Goal: Information Seeking & Learning: Learn about a topic

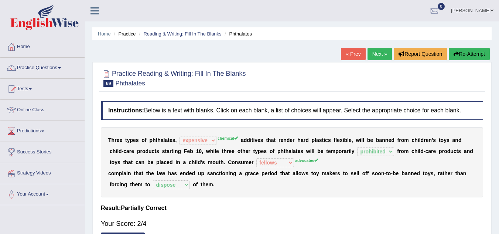
select select "expensive"
select select "prohibited"
select select "fellows"
select select "dispose"
click at [373, 57] on link "Next »" at bounding box center [380, 54] width 24 height 13
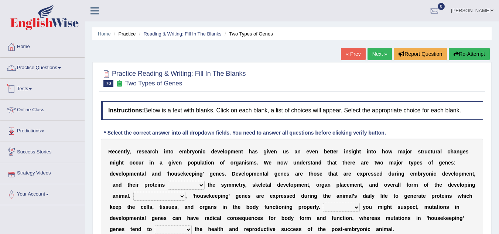
click at [55, 71] on link "Practice Questions" at bounding box center [42, 67] width 84 height 18
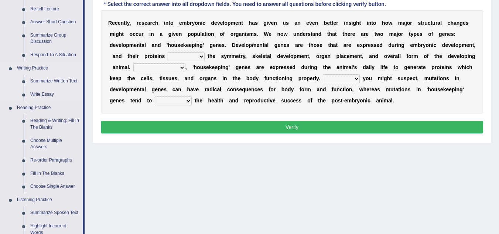
scroll to position [129, 0]
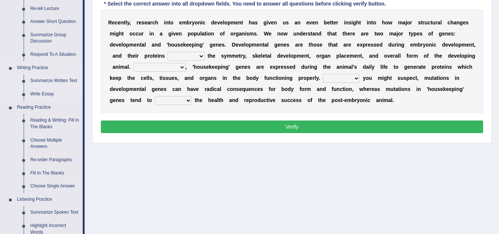
click at [57, 117] on link "Reading & Writing: Fill In The Blanks" at bounding box center [55, 124] width 56 height 20
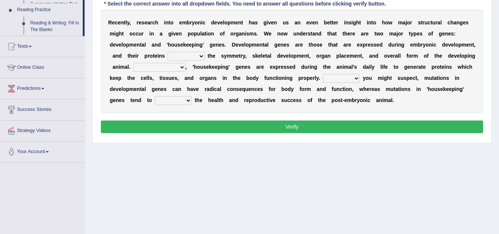
scroll to position [154, 0]
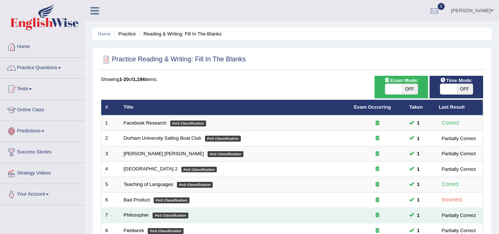
scroll to position [255, 0]
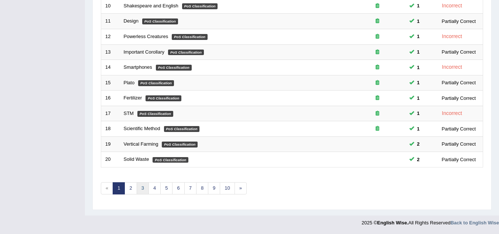
click at [145, 189] on link "3" at bounding box center [143, 188] width 12 height 12
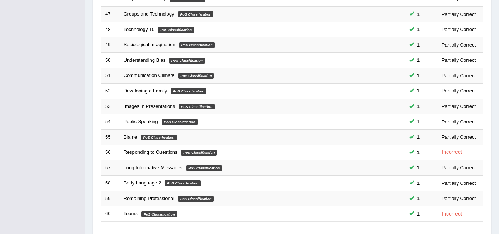
scroll to position [255, 0]
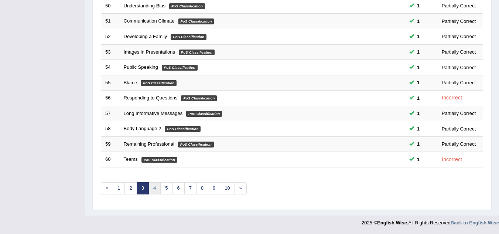
click at [156, 189] on link "4" at bounding box center [155, 188] width 12 height 12
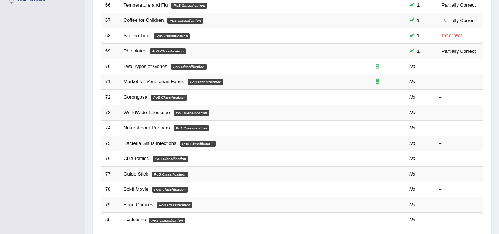
scroll to position [195, 0]
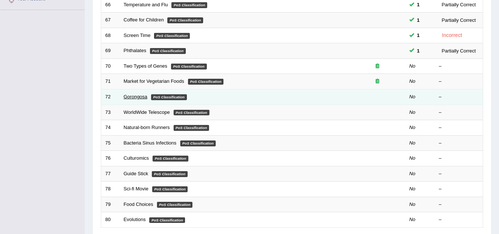
click at [128, 98] on link "Gorongosa" at bounding box center [136, 97] width 24 height 6
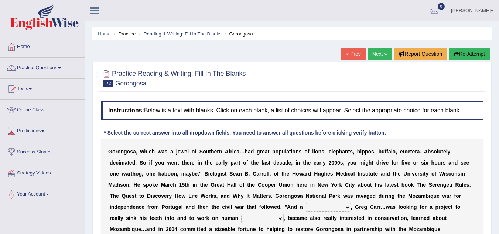
click at [370, 55] on link "Next »" at bounding box center [380, 54] width 24 height 13
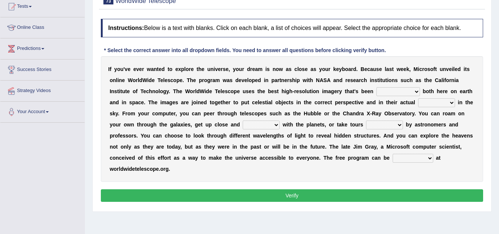
scroll to position [83, 0]
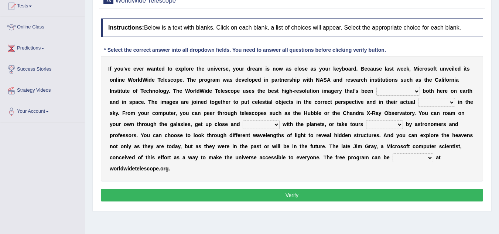
click at [399, 95] on select "degraded ascended remonstrated generated" at bounding box center [399, 91] width 44 height 9
select select "generated"
click at [377, 87] on select "degraded ascended remonstrated generated" at bounding box center [399, 91] width 44 height 9
click at [437, 105] on select "aspects parts conditions positions" at bounding box center [436, 102] width 37 height 9
select select "conditions"
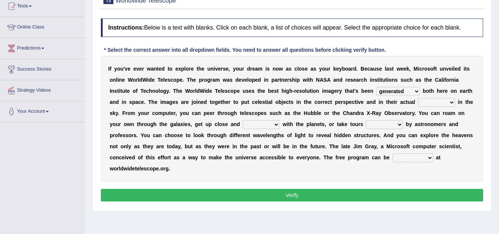
click at [418, 98] on select "aspects parts conditions positions" at bounding box center [436, 102] width 37 height 9
click at [430, 101] on select "aspects parts conditions positions" at bounding box center [436, 102] width 37 height 9
click at [418, 98] on select "aspects parts conditions positions" at bounding box center [436, 102] width 37 height 9
click at [262, 125] on select "personal individual apart polite" at bounding box center [261, 124] width 37 height 9
select select "apart"
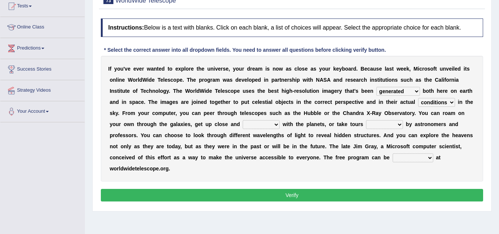
click at [243, 120] on select "personal individual apart polite" at bounding box center [261, 124] width 37 height 9
click at [398, 126] on select "guide guided guiding to guide" at bounding box center [384, 124] width 37 height 9
select select "guided"
click at [366, 120] on select "guide guided guiding to guide" at bounding box center [384, 124] width 37 height 9
click at [411, 162] on select "upheld downloaded loaded posted" at bounding box center [413, 157] width 41 height 9
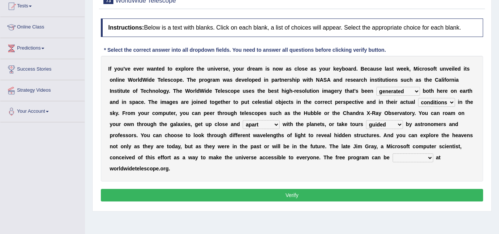
select select "posted"
click at [393, 153] on select "upheld downloaded loaded posted" at bounding box center [413, 157] width 41 height 9
click at [296, 195] on button "Verify" at bounding box center [292, 195] width 383 height 13
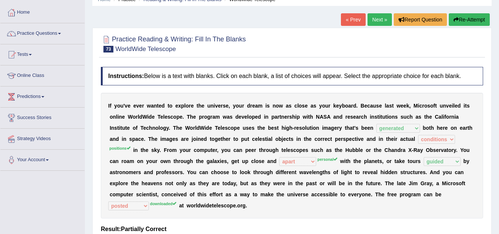
scroll to position [0, 0]
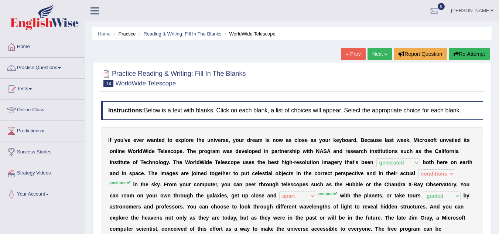
click at [378, 52] on link "Next »" at bounding box center [380, 54] width 24 height 13
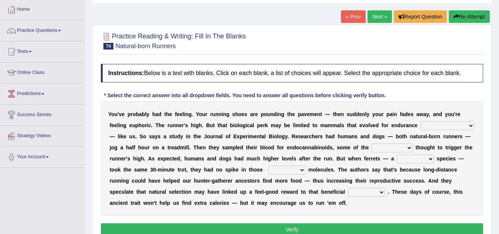
scroll to position [38, 0]
click at [377, 14] on link "Next »" at bounding box center [380, 16] width 24 height 13
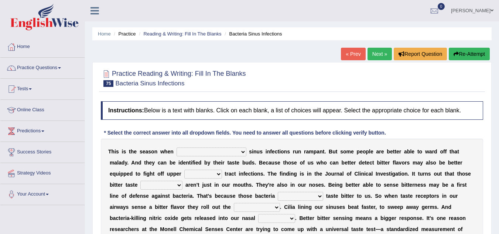
click at [374, 51] on link "Next »" at bounding box center [380, 54] width 24 height 13
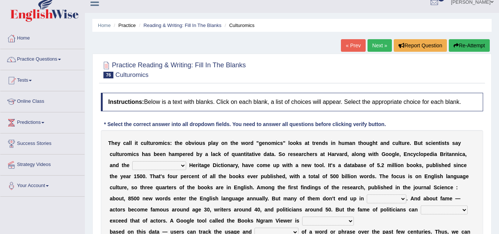
scroll to position [8, 0]
click at [376, 40] on link "Next »" at bounding box center [380, 46] width 24 height 13
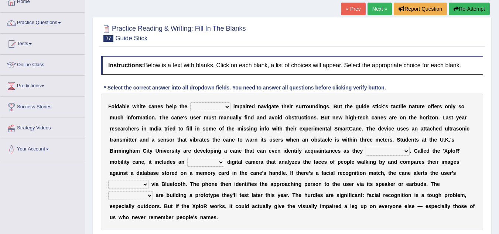
scroll to position [47, 0]
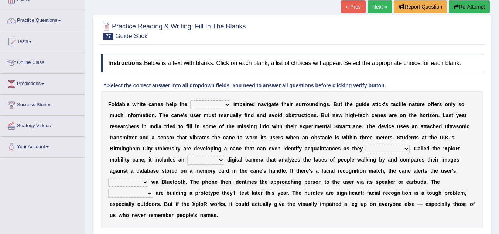
click at [380, 9] on link "Next »" at bounding box center [380, 6] width 24 height 13
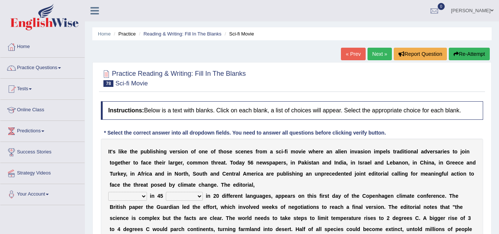
click at [381, 49] on link "Next »" at bounding box center [380, 54] width 24 height 13
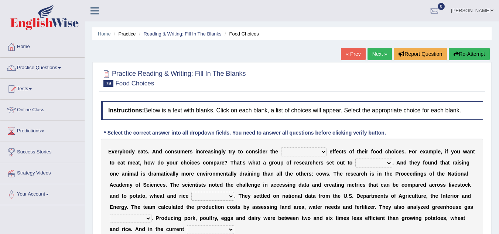
scroll to position [52, 0]
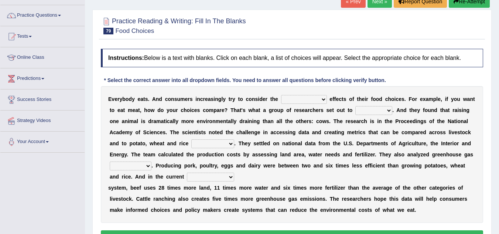
click at [376, 7] on link "Next »" at bounding box center [380, 1] width 24 height 13
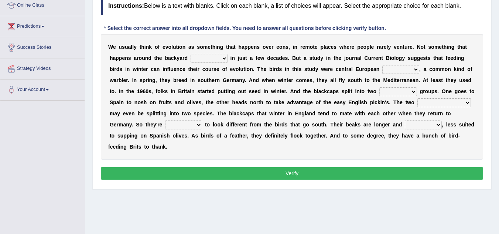
scroll to position [105, 0]
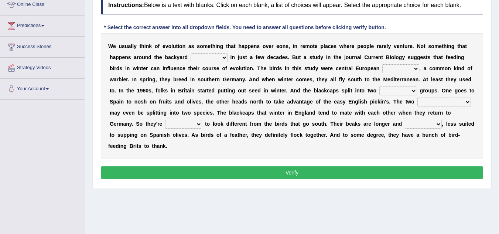
click at [223, 60] on select "beaver believer birdfeeder phonier" at bounding box center [209, 57] width 37 height 9
select select "beaver"
click at [191, 53] on select "beaver believer birdfeeder phonier" at bounding box center [209, 57] width 37 height 9
click at [415, 68] on select "blackcaps pox flaps chats" at bounding box center [401, 68] width 37 height 9
click at [383, 64] on select "blackcaps pox flaps chats" at bounding box center [401, 68] width 37 height 9
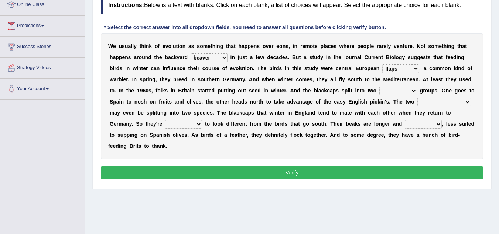
click at [393, 69] on select "blackcaps pox flaps chats" at bounding box center [401, 68] width 37 height 9
select select "blackcaps"
click at [383, 64] on select "blackcaps pox flaps chats" at bounding box center [401, 68] width 37 height 9
click at [401, 93] on select "distinct bit disconnect split" at bounding box center [399, 90] width 38 height 9
select select "split"
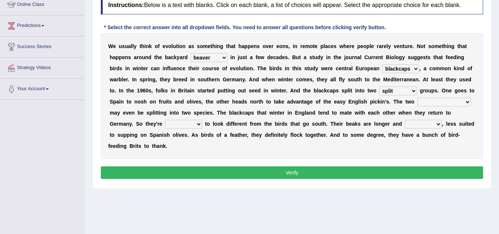
click at [380, 86] on select "distinct bit disconnect split" at bounding box center [399, 90] width 38 height 9
click at [429, 102] on select "elevators populations breakers contraindications" at bounding box center [445, 102] width 54 height 9
select select "populations"
click at [418, 98] on select "elevators populations breakers contraindications" at bounding box center [445, 102] width 54 height 9
click at [416, 124] on select "freshwater spillover scheduler narrower" at bounding box center [423, 124] width 37 height 9
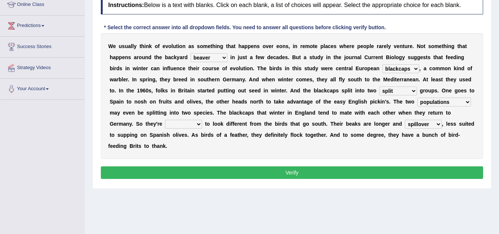
click at [405, 120] on select "freshwater spillover scheduler narrower" at bounding box center [423, 124] width 37 height 9
click at [428, 123] on select "freshwater spillover scheduler narrower" at bounding box center [423, 124] width 37 height 9
select select "freshwater"
click at [405, 120] on select "freshwater spillover scheduler narrower" at bounding box center [423, 124] width 37 height 9
click at [193, 126] on select "starting blotting wanting padding" at bounding box center [183, 124] width 37 height 9
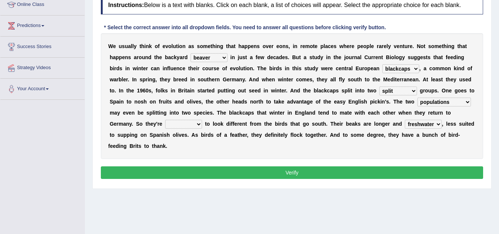
select select "starting"
click at [165, 120] on select "starting blotting wanting padding" at bounding box center [183, 124] width 37 height 9
click at [244, 165] on div "Instructions: Below is a text with blanks. Click on each blank, a list of choic…" at bounding box center [292, 88] width 386 height 193
click at [245, 167] on button "Verify" at bounding box center [292, 172] width 383 height 13
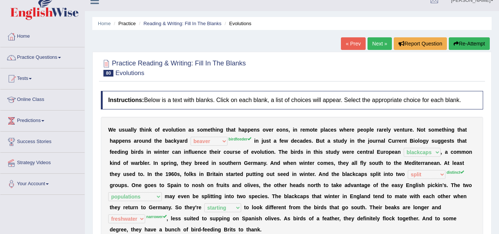
scroll to position [10, 0]
click at [377, 43] on link "Next »" at bounding box center [380, 44] width 24 height 13
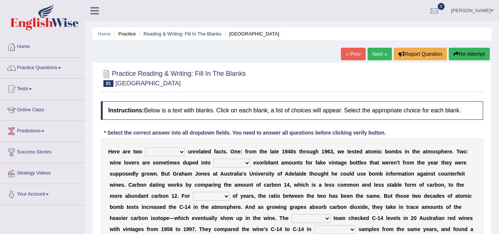
click at [374, 51] on link "Next »" at bounding box center [380, 54] width 24 height 13
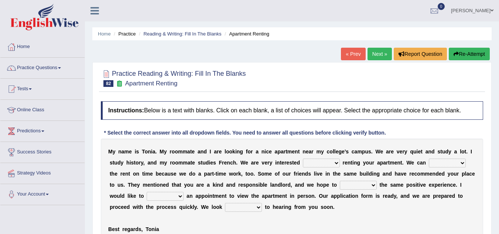
click at [320, 163] on select "for about at in" at bounding box center [321, 163] width 37 height 9
select select "for"
click at [303, 159] on select "for about at in" at bounding box center [321, 163] width 37 height 9
click at [436, 162] on select "afford get pay bring" at bounding box center [447, 163] width 37 height 9
click at [429, 159] on select "afford get pay bring" at bounding box center [447, 163] width 37 height 9
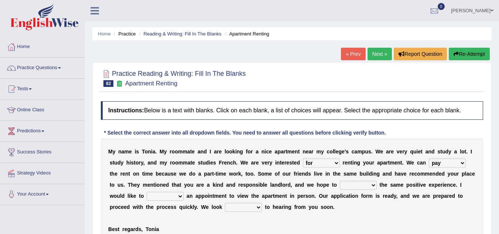
click at [438, 163] on select "afford get pay bring" at bounding box center [447, 163] width 37 height 9
click at [429, 159] on select "afford get pay bring" at bounding box center [447, 163] width 37 height 9
click at [440, 160] on select "afford get pay bring" at bounding box center [447, 163] width 37 height 9
select select "pay"
click at [429, 159] on select "afford get pay bring" at bounding box center [447, 163] width 37 height 9
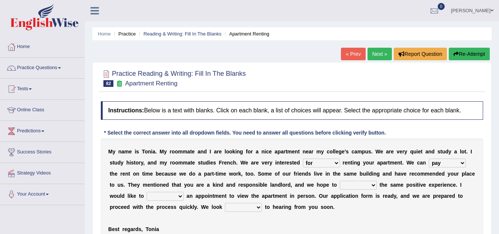
click at [350, 184] on select "form meet have decide" at bounding box center [358, 185] width 37 height 9
select select "have"
click at [340, 181] on select "form meet have decide" at bounding box center [358, 185] width 37 height 9
click at [164, 193] on select "own recall revise make" at bounding box center [165, 196] width 37 height 9
select select "make"
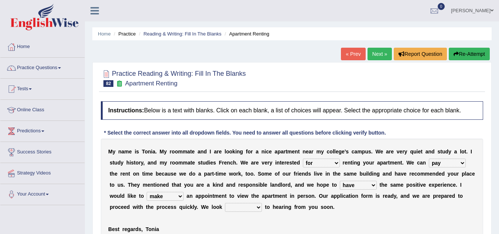
click at [147, 192] on select "own recall revise make" at bounding box center [165, 196] width 37 height 9
click at [236, 207] on select "around out in forward" at bounding box center [243, 207] width 37 height 9
select select "forward"
click at [225, 203] on select "around out in forward" at bounding box center [243, 207] width 37 height 9
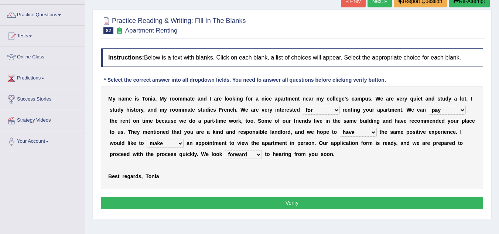
scroll to position [56, 0]
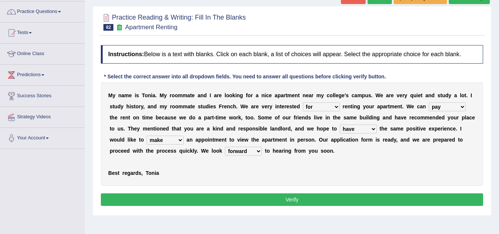
click at [237, 199] on button "Verify" at bounding box center [292, 199] width 383 height 13
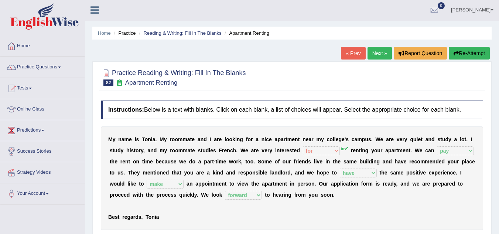
scroll to position [0, 0]
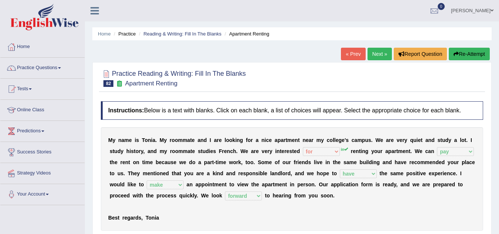
click at [379, 60] on link "Next »" at bounding box center [380, 54] width 24 height 13
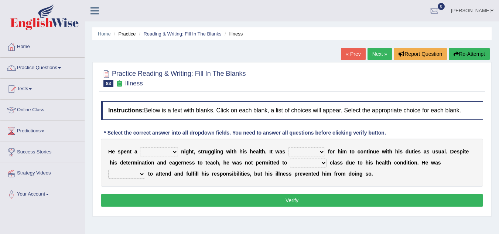
click at [164, 151] on select "cheerful restful meaningful painful" at bounding box center [159, 151] width 38 height 9
click at [171, 150] on select "cheerful restful meaningful painful" at bounding box center [159, 151] width 38 height 9
click at [162, 152] on select "cheerful restful meaningful painful" at bounding box center [159, 151] width 38 height 9
click at [140, 147] on select "cheerful restful meaningful painful" at bounding box center [159, 151] width 38 height 9
click at [173, 153] on select "cheerful restful meaningful painful" at bounding box center [159, 151] width 38 height 9
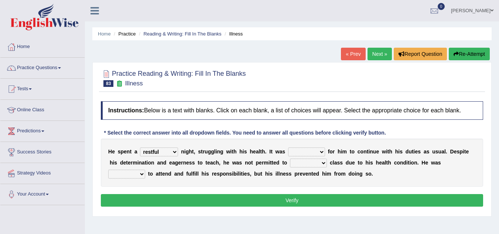
select select "painful"
click at [140, 147] on select "cheerful restful meaningful painful" at bounding box center [159, 151] width 38 height 9
click at [317, 153] on select "enjoyable simple difficult natural" at bounding box center [306, 151] width 37 height 9
click at [288, 147] on select "enjoyable simple difficult natural" at bounding box center [306, 151] width 37 height 9
click at [315, 152] on select "enjoyable simple difficult natural" at bounding box center [306, 151] width 37 height 9
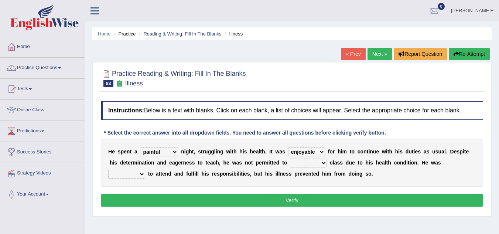
select select "difficult"
click at [288, 147] on select "enjoyable simple difficult natural" at bounding box center [306, 151] width 37 height 9
click at [297, 162] on select "teach leave cancel attend" at bounding box center [308, 163] width 37 height 9
select select "attend"
click at [290, 159] on select "teach leave cancel attend" at bounding box center [308, 163] width 37 height 9
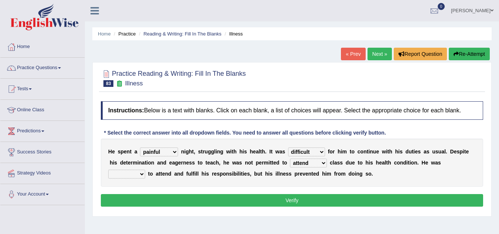
click at [128, 174] on select "anxious forced lazy happy" at bounding box center [126, 174] width 37 height 9
select select "forced"
click at [108, 170] on select "anxious forced lazy happy" at bounding box center [126, 174] width 37 height 9
click at [135, 173] on select "anxious forced lazy happy" at bounding box center [126, 174] width 37 height 9
click at [168, 147] on select "cheerful restful meaningful painful" at bounding box center [159, 151] width 38 height 9
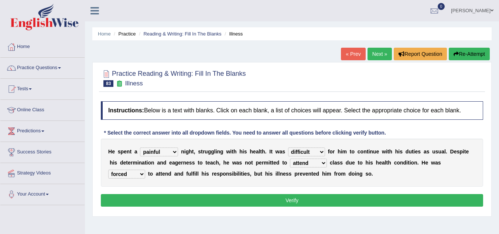
click at [140, 147] on select "cheerful restful meaningful painful" at bounding box center [159, 151] width 38 height 9
click at [162, 150] on select "cheerful restful meaningful painful" at bounding box center [159, 151] width 38 height 9
select select "painful"
click at [140, 147] on select "cheerful restful meaningful painful" at bounding box center [159, 151] width 38 height 9
click at [309, 152] on select "enjoyable simple difficult natural" at bounding box center [306, 151] width 37 height 9
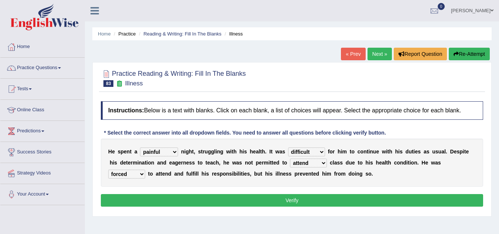
click at [288, 147] on select "enjoyable simple difficult natural" at bounding box center [306, 151] width 37 height 9
click at [308, 164] on select "teach leave cancel attend" at bounding box center [308, 163] width 37 height 9
click at [290, 159] on select "teach leave cancel attend" at bounding box center [308, 163] width 37 height 9
click at [134, 171] on select "anxious forced lazy happy" at bounding box center [126, 174] width 37 height 9
select select "anxious"
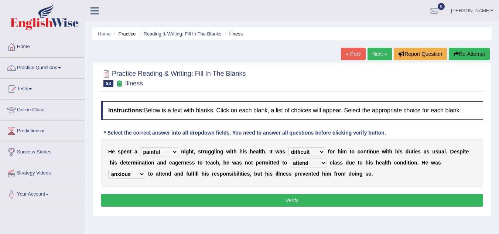
click at [108, 170] on select "anxious forced lazy happy" at bounding box center [126, 174] width 37 height 9
click at [243, 201] on button "Verify" at bounding box center [292, 200] width 383 height 13
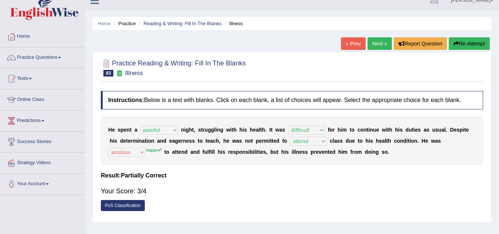
scroll to position [10, 0]
click at [372, 46] on link "Next »" at bounding box center [380, 44] width 24 height 13
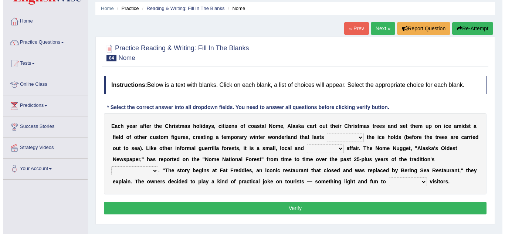
scroll to position [26, 0]
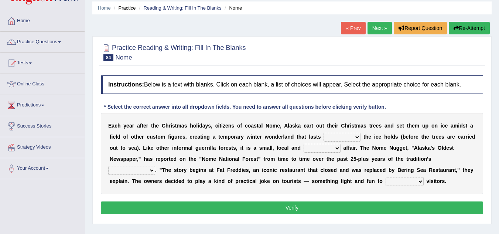
click at [340, 139] on select "as long as before after although" at bounding box center [342, 137] width 37 height 9
select select "as long as"
click at [324, 133] on select "as long as before after although" at bounding box center [342, 137] width 37 height 9
click at [346, 135] on select "as long as before after although" at bounding box center [342, 137] width 37 height 9
click at [324, 133] on select "as long as before after although" at bounding box center [342, 137] width 37 height 9
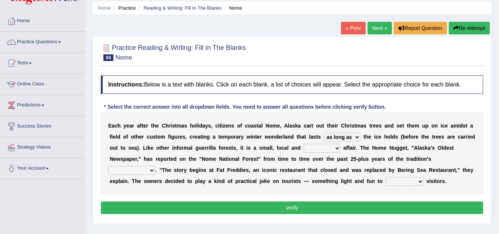
click at [314, 147] on select "nasty fuzzy cozy greasy" at bounding box center [322, 148] width 37 height 9
select select "nasty"
click at [304, 144] on select "nasty fuzzy cozy greasy" at bounding box center [322, 148] width 37 height 9
click at [128, 173] on select "life existence disappearance emotions" at bounding box center [131, 170] width 47 height 9
select select "existence"
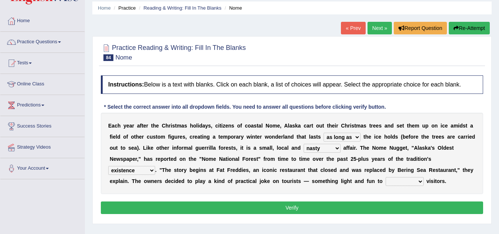
click at [108, 166] on select "life existence disappearance emotions" at bounding box center [131, 170] width 47 height 9
click at [406, 183] on select "purchase confound distinguish repel" at bounding box center [405, 181] width 38 height 9
select select "distinguish"
click at [386, 177] on select "purchase confound distinguish repel" at bounding box center [405, 181] width 38 height 9
click at [337, 201] on button "Verify" at bounding box center [292, 207] width 383 height 13
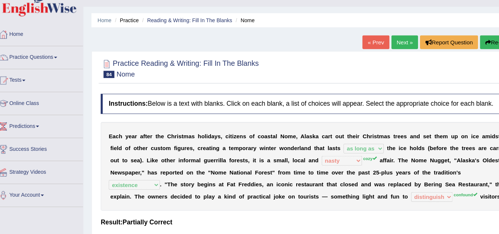
scroll to position [0, 0]
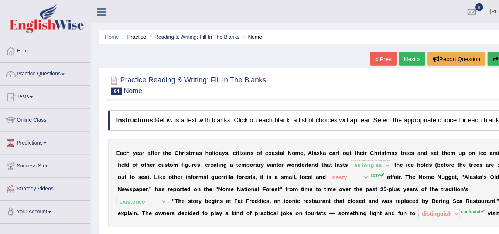
click at [374, 60] on link "Next »" at bounding box center [380, 54] width 24 height 13
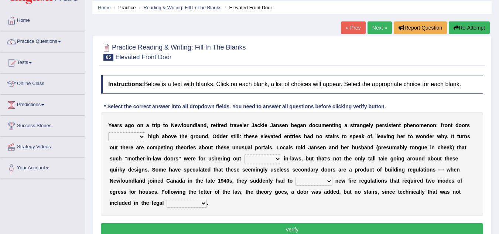
scroll to position [27, 0]
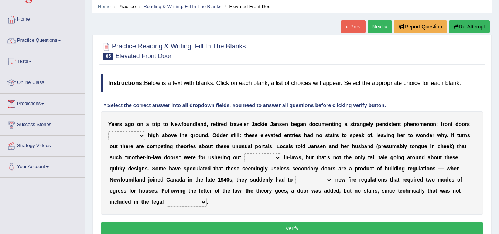
click at [132, 136] on select "raised visited painted lowered" at bounding box center [126, 135] width 37 height 9
click at [108, 131] on select "raised visited painted lowered" at bounding box center [126, 135] width 37 height 9
click at [133, 135] on select "raised visited painted lowered" at bounding box center [126, 135] width 37 height 9
click at [238, 140] on div "Y e a r s a g o o n a t r i p t o N e w f o u n d l a n d , r e t i r e d t r a…" at bounding box center [292, 163] width 383 height 104
click at [127, 140] on div "Y e a r s a g o o n a t r i p t o N e w f o u n d l a n d , r e t i r e d t r a…" at bounding box center [292, 163] width 383 height 104
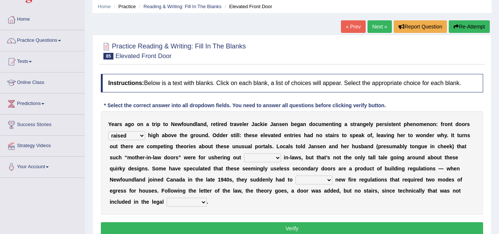
click at [130, 133] on select "raised visited painted lowered" at bounding box center [126, 135] width 37 height 9
select select "visited"
click at [108, 131] on select "raised visited painted lowered" at bounding box center [126, 135] width 37 height 9
click at [264, 158] on select "unbiased underlined unwanted united" at bounding box center [262, 157] width 37 height 9
select select "underlined"
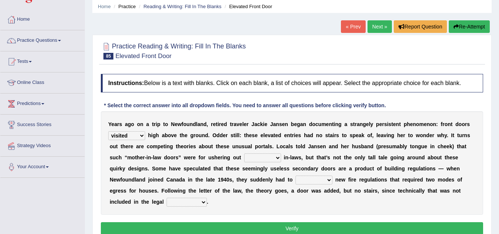
click at [244, 153] on select "unbiased underlined unwanted united" at bounding box center [262, 157] width 37 height 9
click at [304, 181] on select "illuminate appreciate match disobey" at bounding box center [314, 180] width 37 height 9
select select "illuminate"
click at [296, 176] on select "illuminate appreciate match disobey" at bounding box center [314, 180] width 37 height 9
click at [181, 202] on select "religion paces manager requirement" at bounding box center [187, 202] width 40 height 9
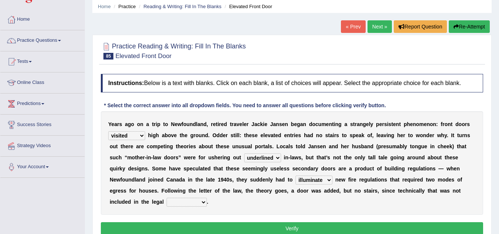
select select "requirement"
click at [167, 198] on select "religion paces manager requirement" at bounding box center [187, 202] width 40 height 9
click at [195, 226] on button "Verify" at bounding box center [292, 228] width 383 height 13
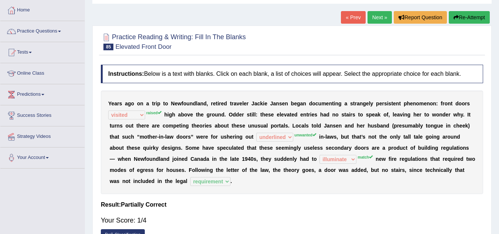
scroll to position [36, 0]
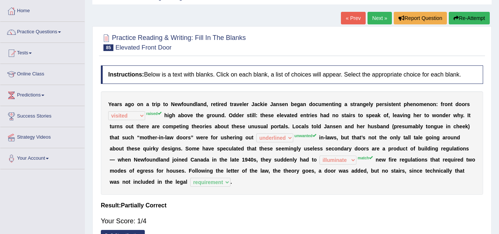
click at [376, 21] on link "Next »" at bounding box center [380, 18] width 24 height 13
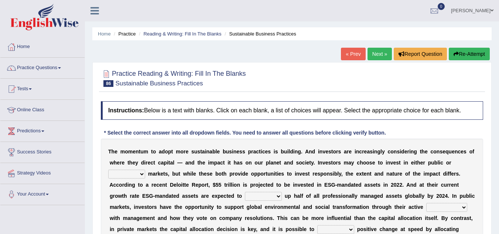
click at [376, 21] on div "kaushal Sharma Toggle navigation Username: sk247289 Access Type: Online Subscri…" at bounding box center [292, 10] width 414 height 21
click at [378, 52] on link "Next »" at bounding box center [380, 54] width 24 height 13
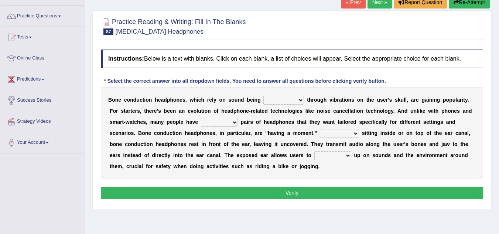
scroll to position [52, 0]
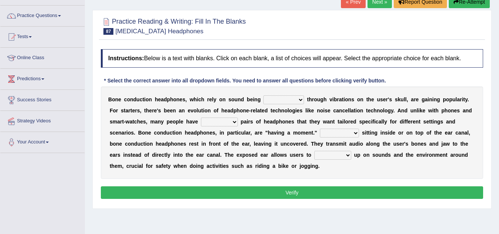
click at [280, 98] on select "formed counted transformed transmitted" at bounding box center [284, 99] width 41 height 9
select select "transformed"
click at [264, 95] on select "formed counted transformed transmitted" at bounding box center [284, 99] width 41 height 9
click at [219, 123] on select "composite multiple imperfect integral" at bounding box center [219, 122] width 37 height 9
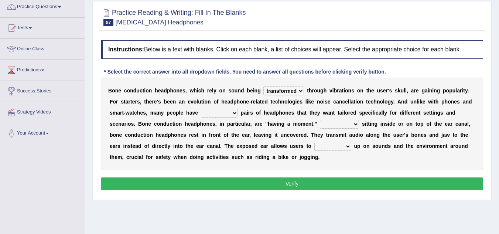
scroll to position [61, 0]
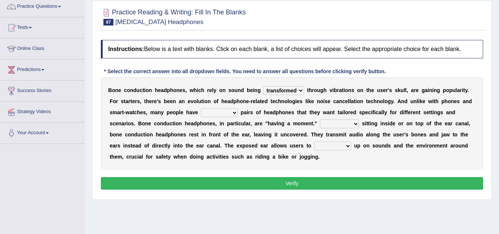
click at [226, 113] on select "composite multiple imperfect integral" at bounding box center [219, 112] width 37 height 9
select select "multiple"
click at [201, 108] on select "composite multiple imperfect integral" at bounding box center [219, 112] width 37 height 9
click at [335, 124] on select "More than Despite of Less than Rather than" at bounding box center [339, 123] width 39 height 9
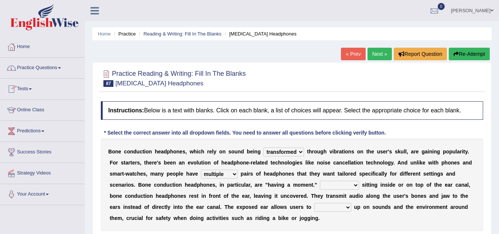
click at [54, 77] on li "Practice Questions Speaking Practice Read Aloud Repeat Sentence Describe Image …" at bounding box center [42, 68] width 84 height 21
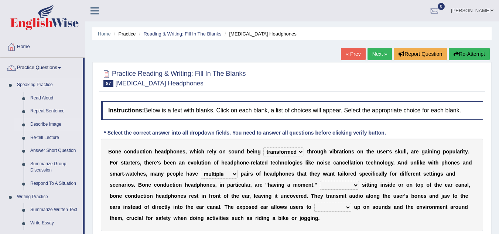
click at [41, 120] on link "Describe Image" at bounding box center [55, 124] width 56 height 13
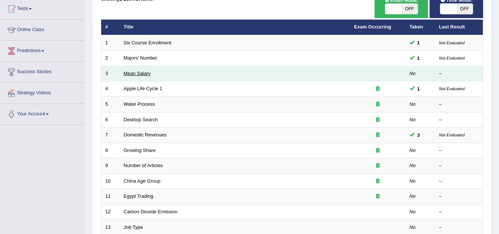
click at [131, 74] on link "Mean Salary" at bounding box center [137, 74] width 27 height 6
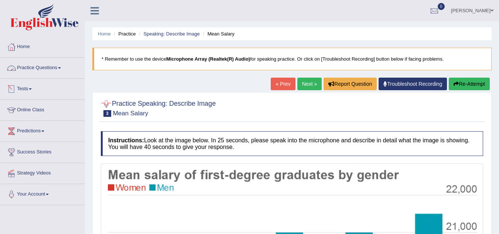
click at [58, 64] on link "Practice Questions" at bounding box center [42, 67] width 84 height 18
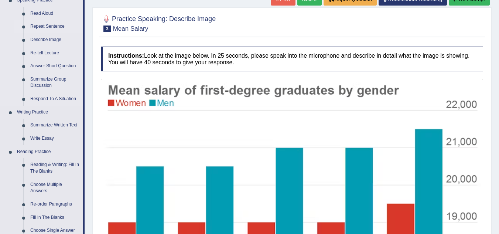
scroll to position [84, 0]
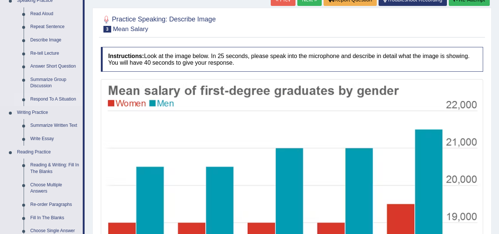
click at [40, 98] on link "Respond To A Situation" at bounding box center [55, 99] width 56 height 13
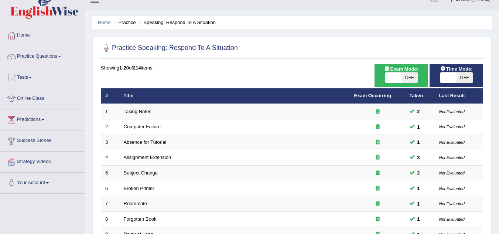
scroll to position [17, 0]
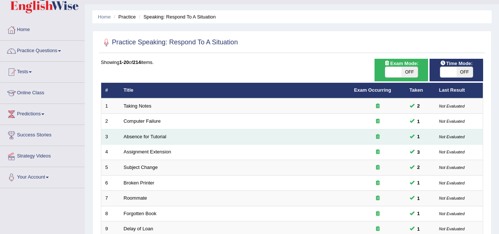
click at [179, 143] on td "Absence for Tutorial" at bounding box center [235, 137] width 231 height 16
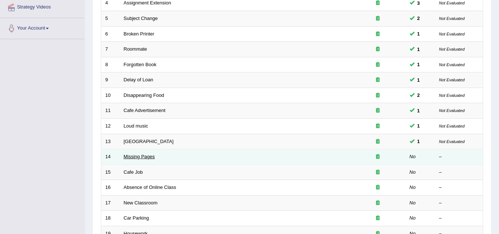
scroll to position [166, 0]
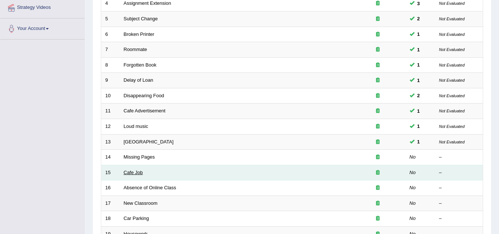
click at [134, 170] on link "Cafe Job" at bounding box center [133, 173] width 19 height 6
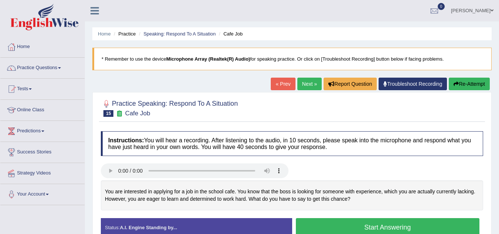
scroll to position [0, 0]
click at [52, 64] on link "Practice Questions" at bounding box center [42, 66] width 84 height 18
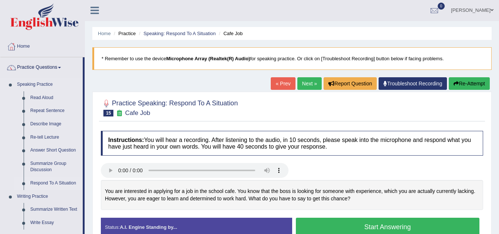
click at [45, 183] on link "Respond To A Situation" at bounding box center [55, 183] width 56 height 13
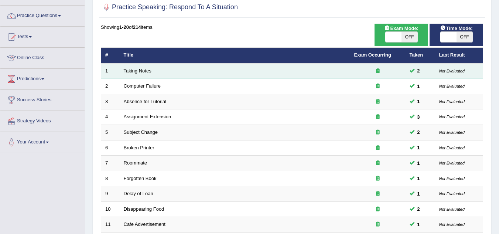
click at [142, 72] on link "Taking Notes" at bounding box center [138, 71] width 28 height 6
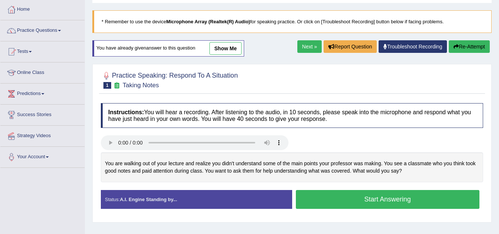
scroll to position [29, 0]
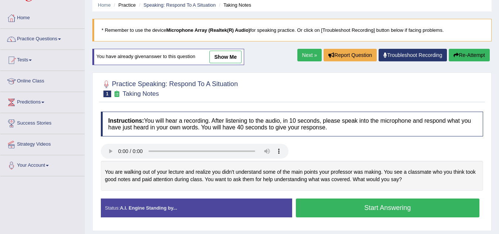
click at [223, 52] on link "show me" at bounding box center [226, 57] width 32 height 13
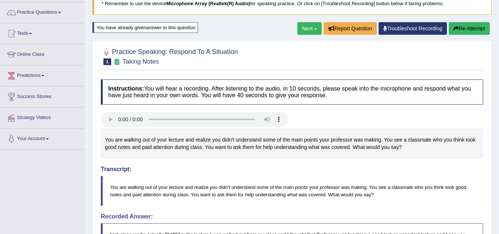
scroll to position [56, 0]
click at [305, 26] on link "Next »" at bounding box center [310, 28] width 24 height 13
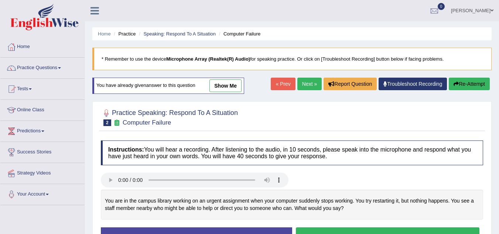
click at [229, 84] on link "show me" at bounding box center [226, 85] width 32 height 13
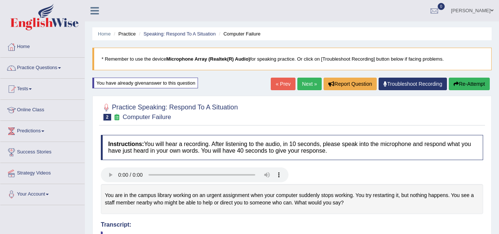
scroll to position [0, 0]
click at [312, 81] on link "Next »" at bounding box center [310, 83] width 24 height 13
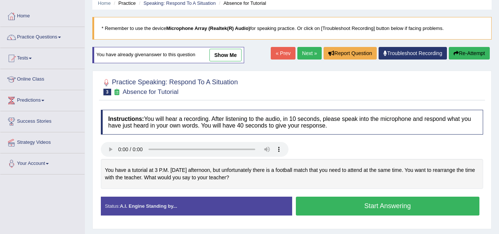
scroll to position [15, 0]
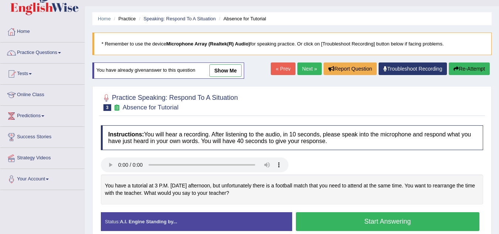
click at [58, 51] on link "Practice Questions" at bounding box center [42, 52] width 84 height 18
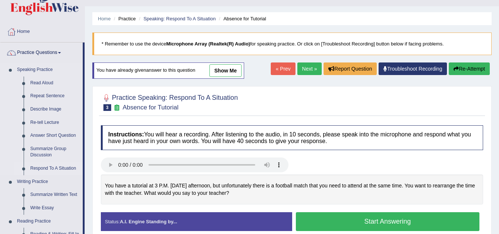
click at [56, 167] on link "Respond To A Situation" at bounding box center [55, 168] width 56 height 13
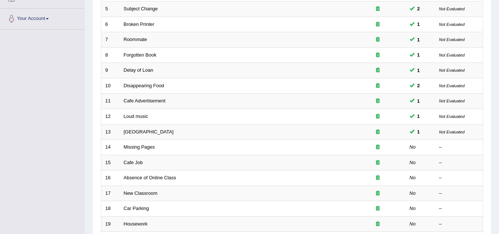
scroll to position [187, 0]
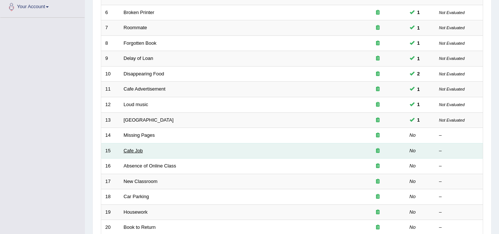
click at [135, 152] on link "Cafe Job" at bounding box center [133, 151] width 19 height 6
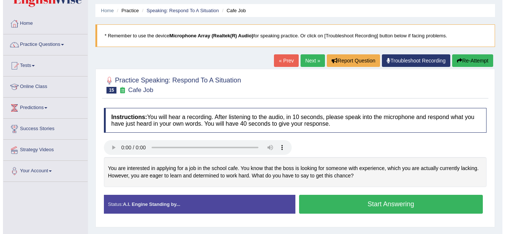
scroll to position [24, 0]
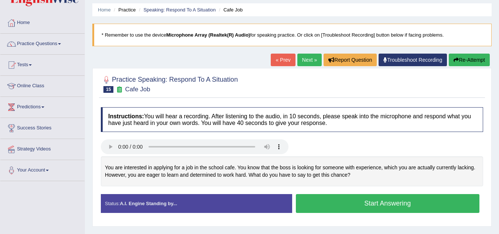
click at [337, 199] on button "Start Answering" at bounding box center [388, 203] width 184 height 19
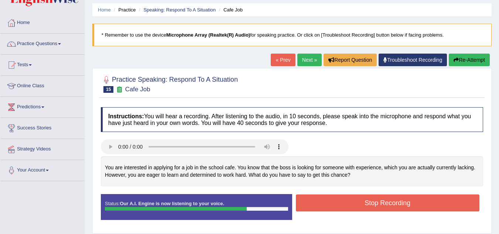
click at [402, 204] on button "Stop Recording" at bounding box center [388, 202] width 184 height 17
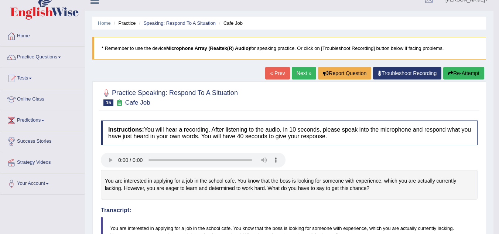
scroll to position [0, 0]
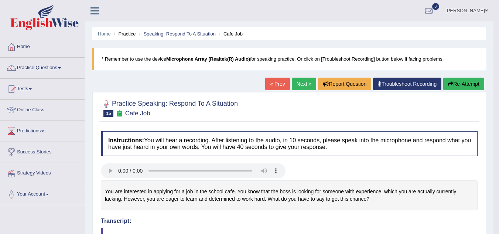
click at [466, 82] on button "Re-Attempt" at bounding box center [464, 84] width 41 height 13
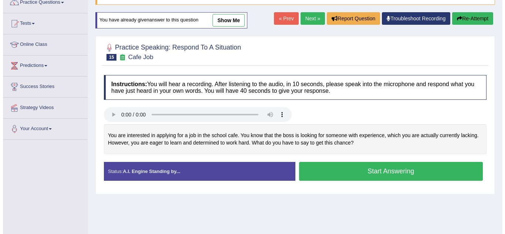
scroll to position [77, 0]
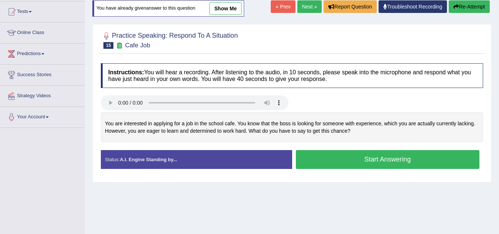
click at [358, 155] on button "Start Answering" at bounding box center [388, 159] width 184 height 19
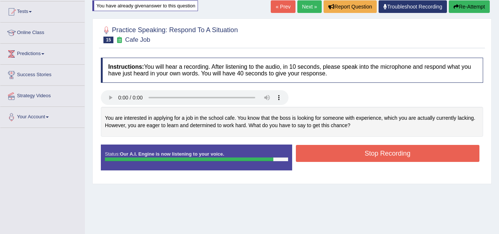
click at [353, 149] on button "Stop Recording" at bounding box center [388, 153] width 184 height 17
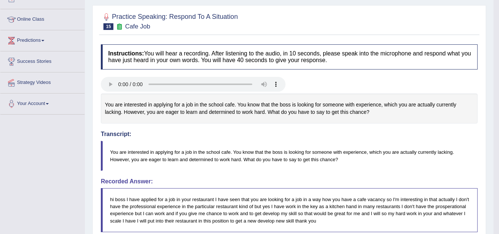
scroll to position [0, 0]
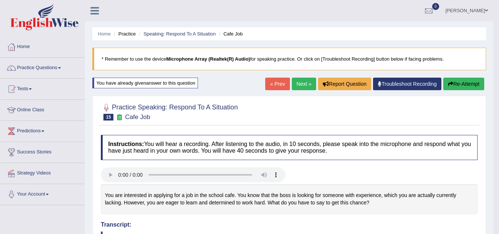
click at [296, 82] on link "Next »" at bounding box center [304, 84] width 24 height 13
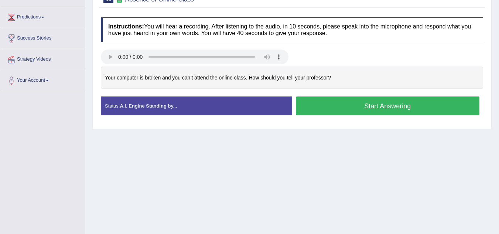
scroll to position [113, 0]
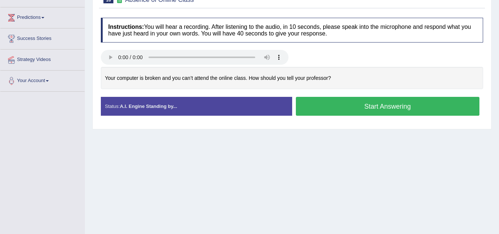
click at [327, 113] on button "Start Answering" at bounding box center [388, 106] width 184 height 19
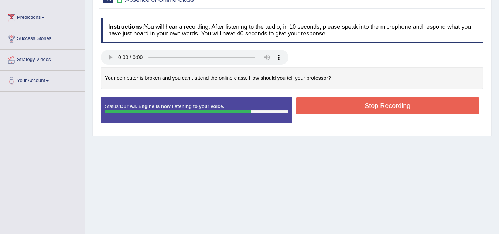
click at [315, 101] on button "Stop Recording" at bounding box center [388, 105] width 184 height 17
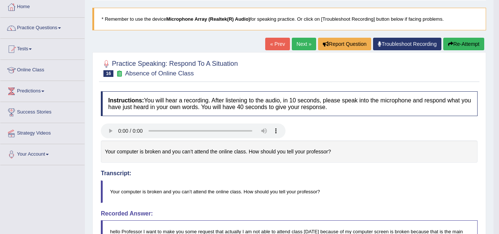
scroll to position [0, 0]
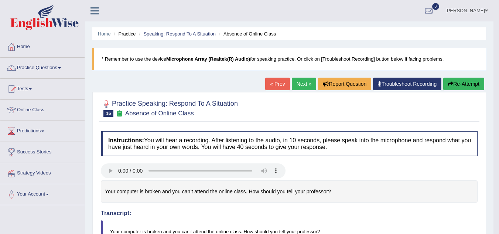
click at [292, 88] on link "Next »" at bounding box center [304, 84] width 24 height 13
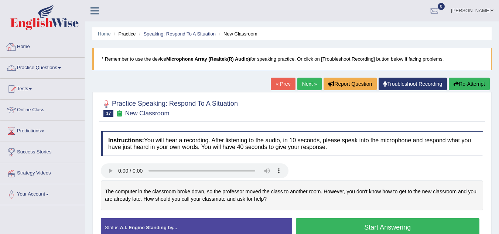
click at [53, 63] on link "Practice Questions" at bounding box center [42, 67] width 84 height 18
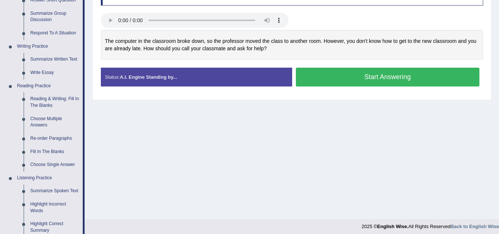
scroll to position [151, 0]
